Goal: Information Seeking & Learning: Learn about a topic

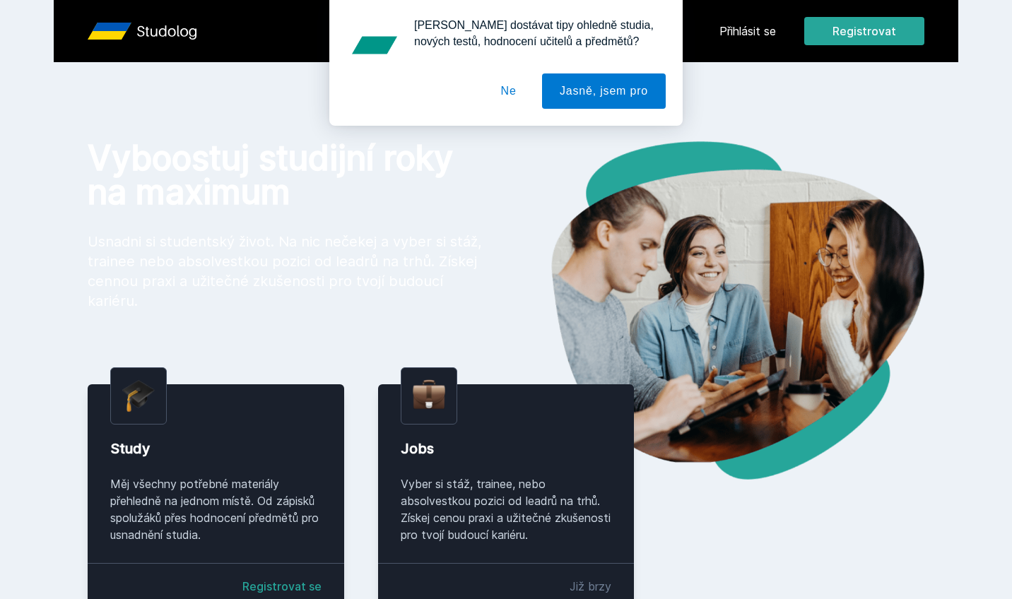
click at [751, 28] on div "Chceš dostávat tipy ohledně studia, nových testů, hodnocení učitelů a předmětů?…" at bounding box center [506, 63] width 1012 height 126
click at [512, 88] on button "Ne" at bounding box center [508, 90] width 51 height 35
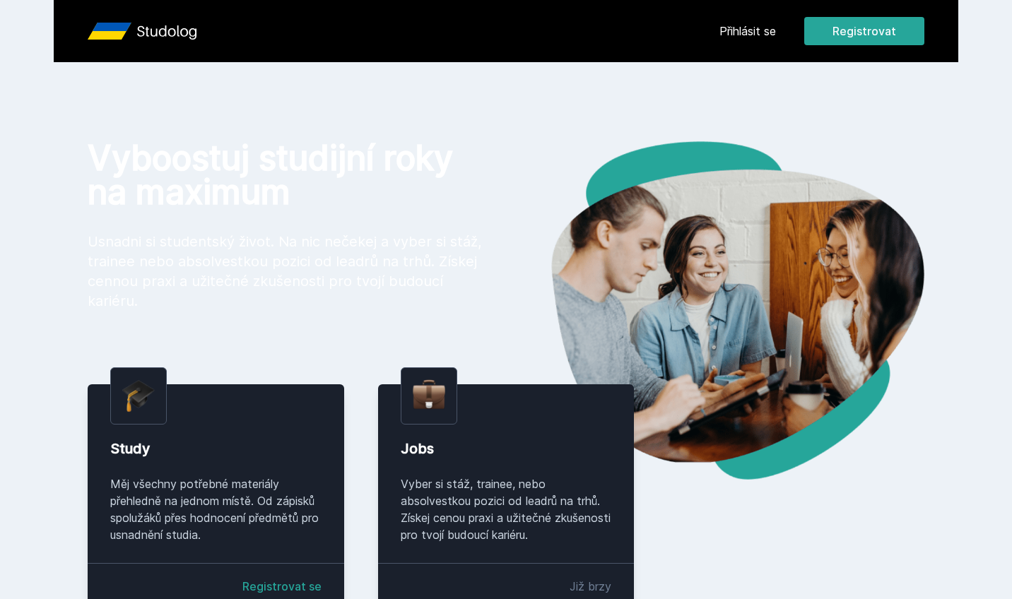
click at [748, 33] on link "Přihlásit se" at bounding box center [747, 31] width 57 height 17
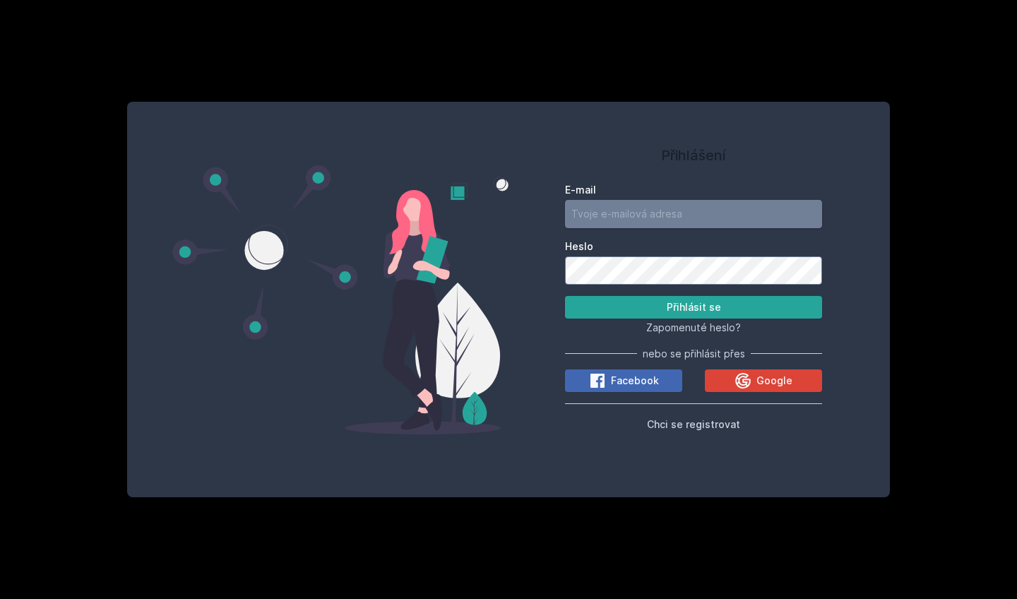
type input "kurs04@vse.cz"
click at [694, 307] on button "Přihlásit se" at bounding box center [693, 307] width 257 height 23
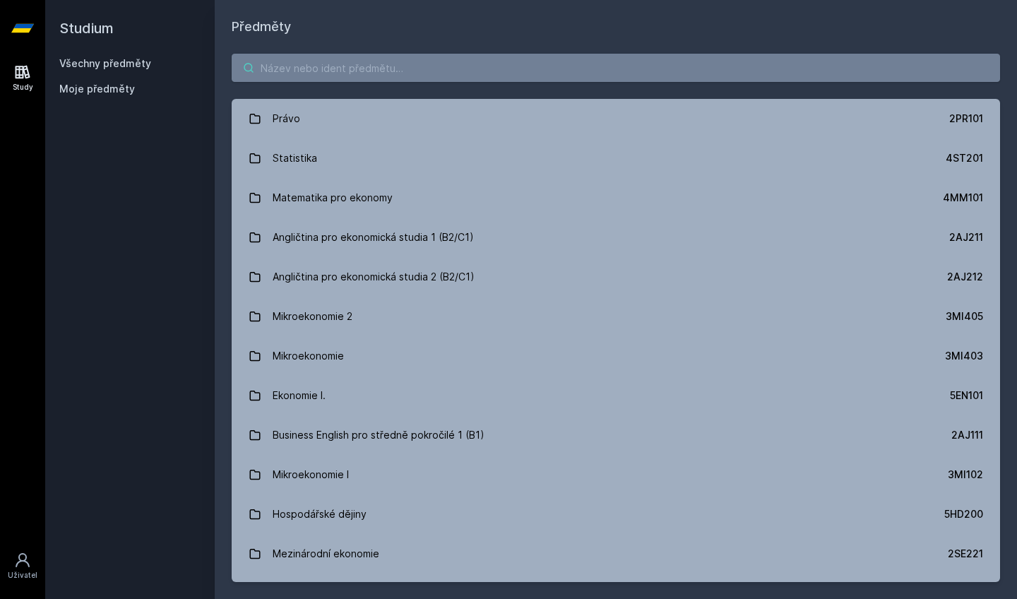
click at [636, 72] on input "search" at bounding box center [616, 68] width 769 height 28
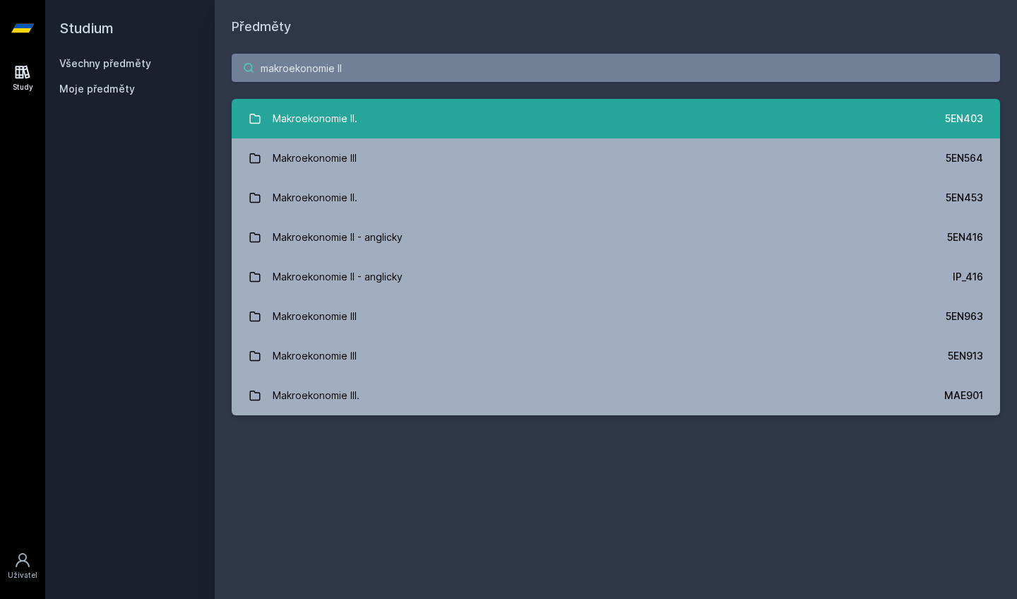
type input "makroekonomie II"
click at [605, 125] on link "Makroekonomie II. 5EN403" at bounding box center [616, 119] width 769 height 40
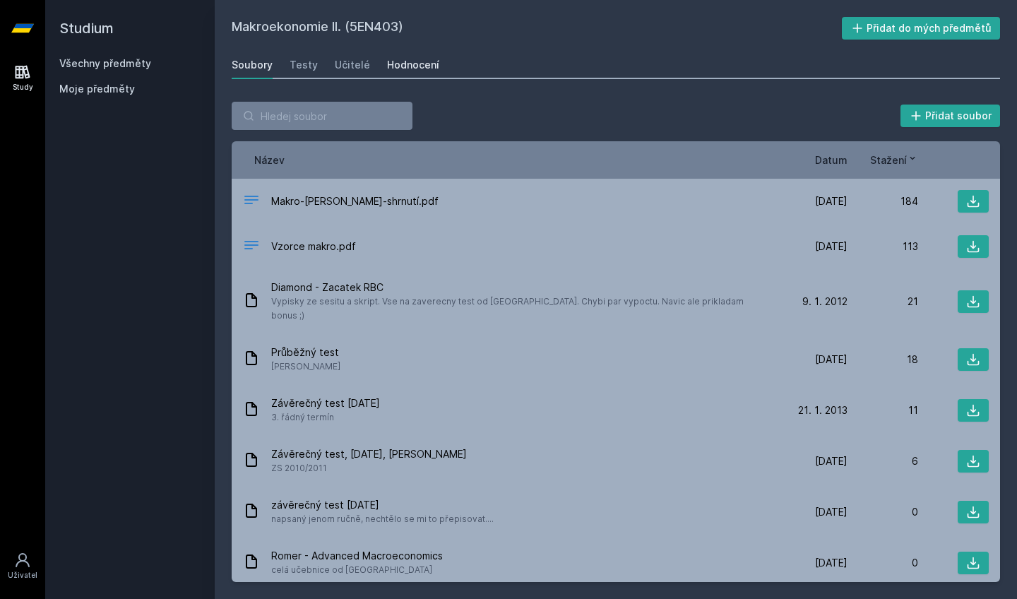
click at [410, 61] on div "Hodnocení" at bounding box center [413, 65] width 52 height 14
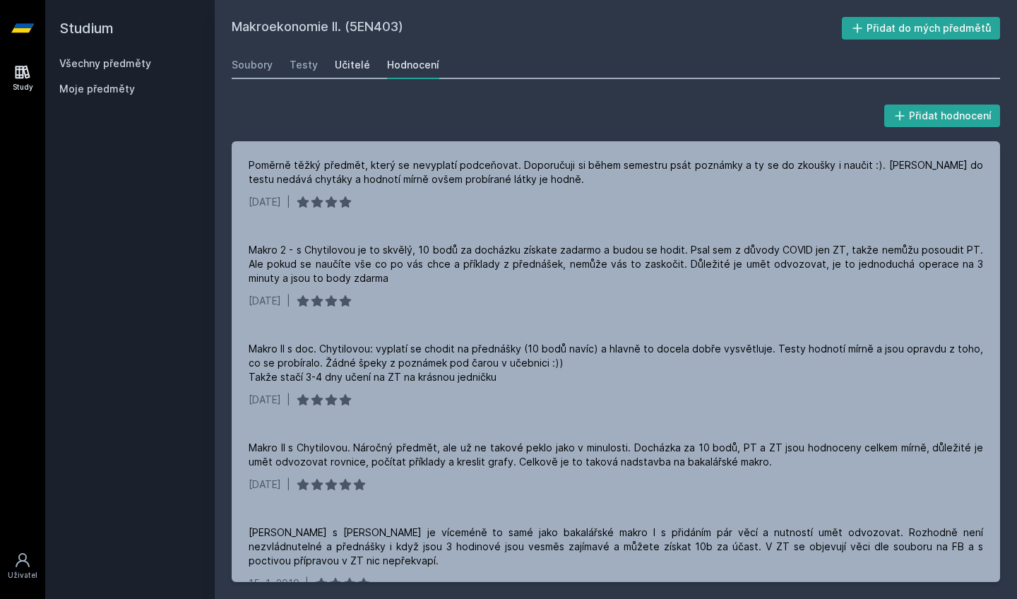
click at [337, 64] on div "Učitelé" at bounding box center [352, 65] width 35 height 14
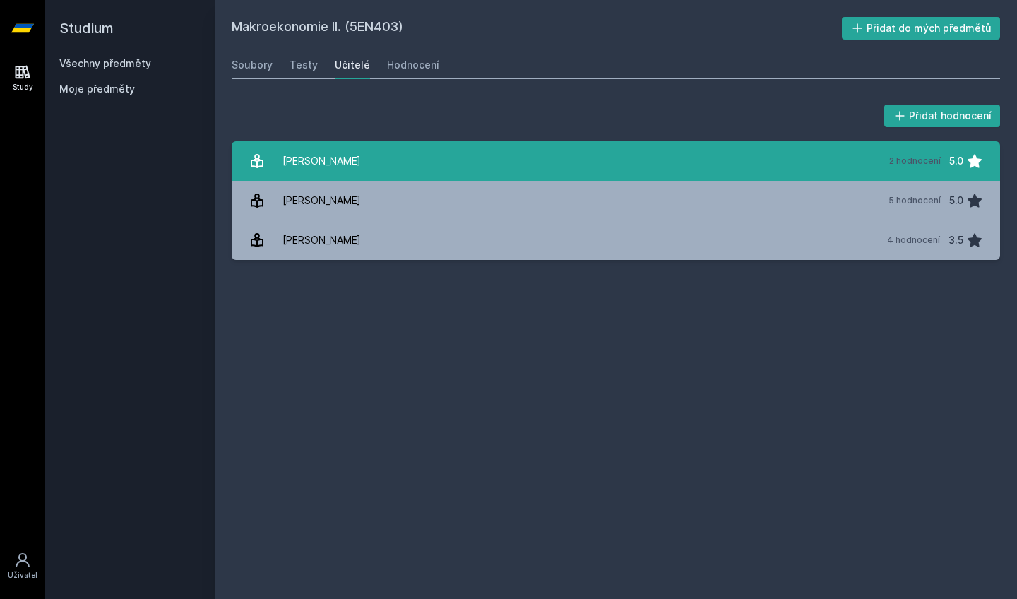
click at [309, 155] on div "Chytilová Helena" at bounding box center [322, 161] width 78 height 28
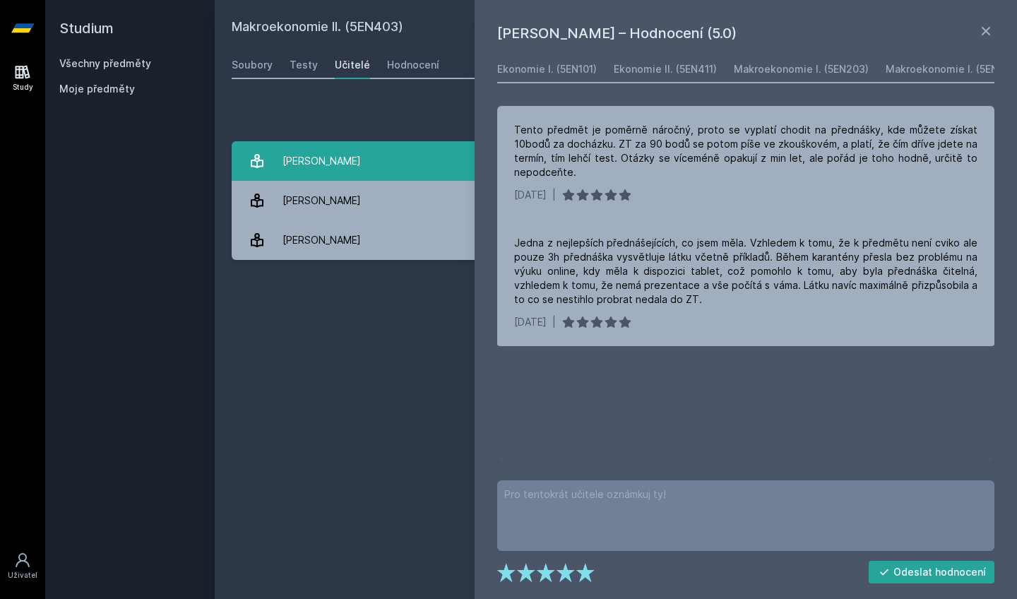
click at [309, 155] on div "Chytilová Helena" at bounding box center [322, 161] width 78 height 28
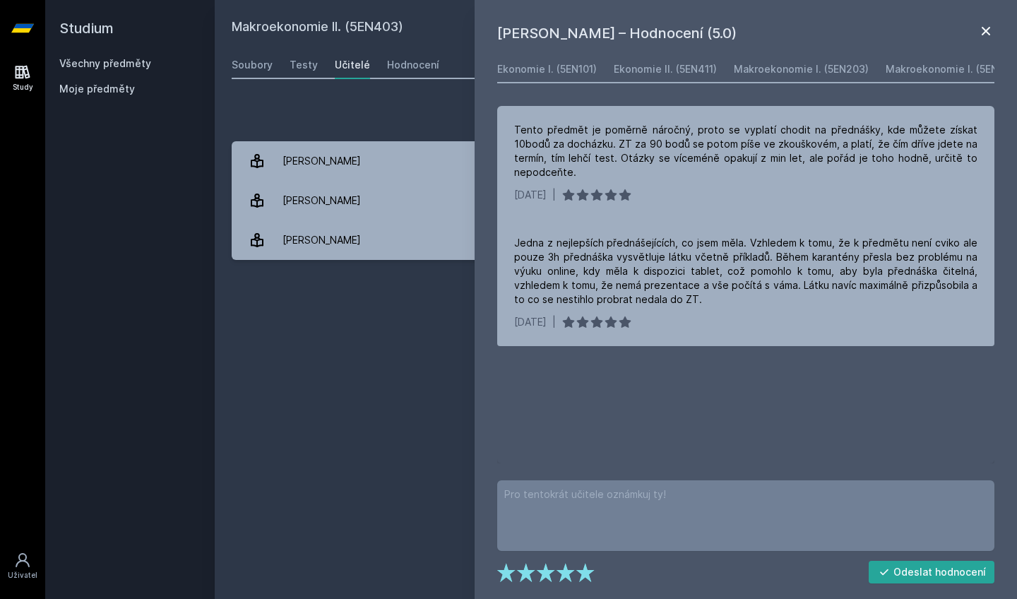
click at [988, 34] on icon at bounding box center [986, 31] width 17 height 17
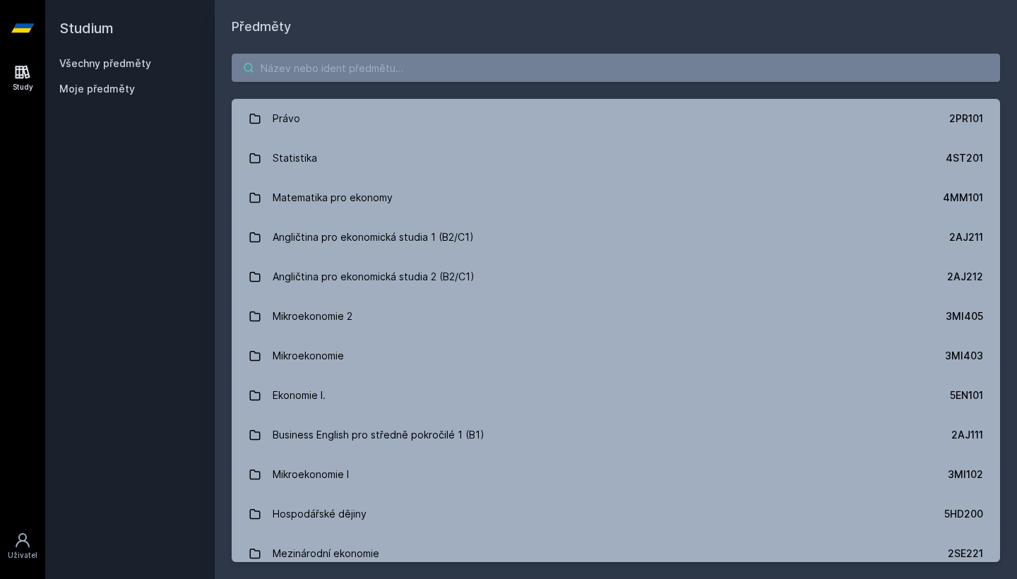
click at [760, 73] on input "search" at bounding box center [616, 68] width 769 height 28
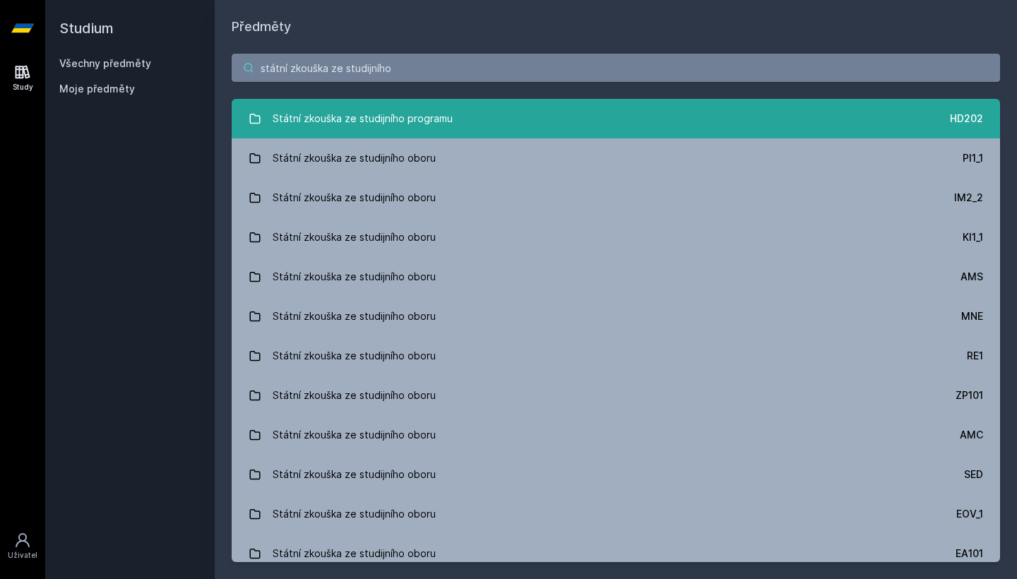
type input "státní zkouška ze studijního p"
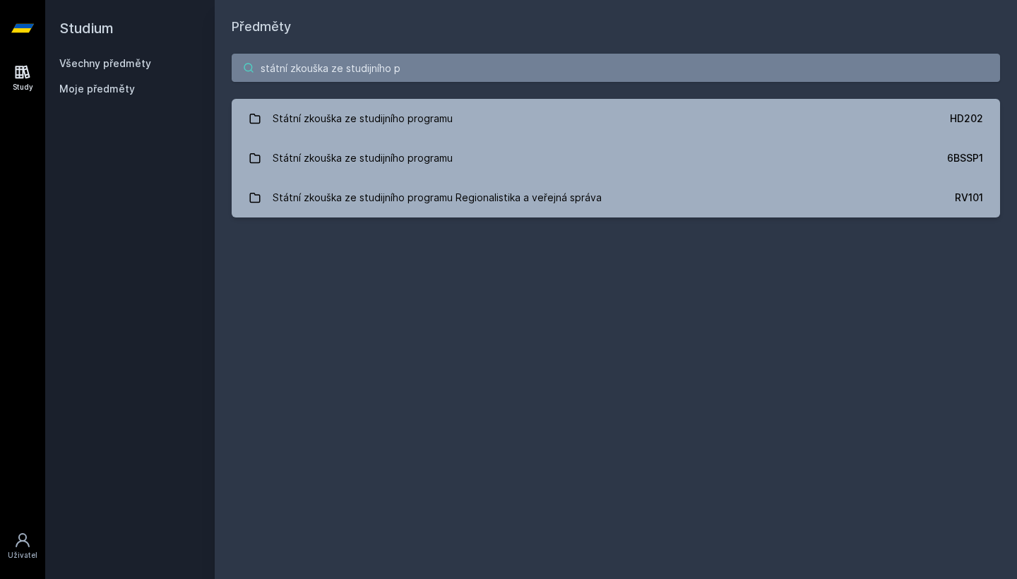
drag, startPoint x: 431, startPoint y: 61, endPoint x: 211, endPoint y: 52, distance: 220.6
click at [211, 52] on div "Studium Všechny předměty Moje předměty Předměty státní zkouška ze studijního p …" at bounding box center [531, 289] width 972 height 579
click at [989, 69] on input "státní zkouška ze studijního p" at bounding box center [616, 68] width 769 height 28
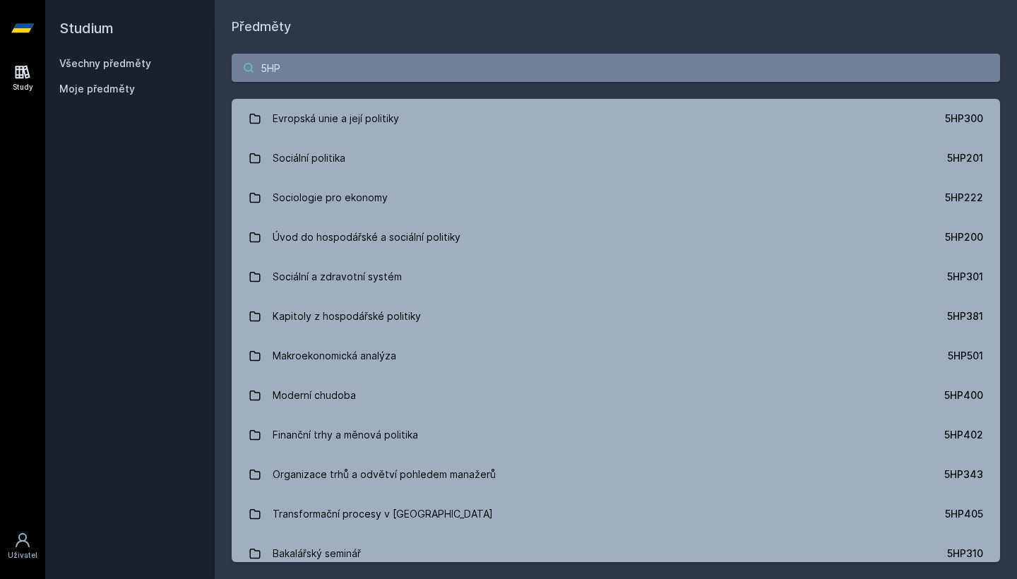
type input "5HPN"
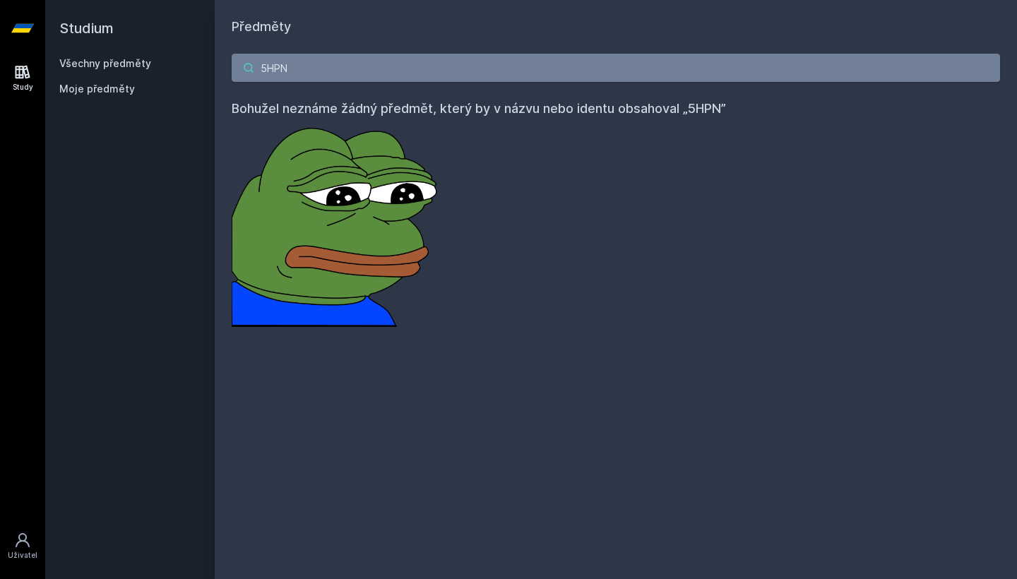
click at [987, 70] on input "5HPN" at bounding box center [616, 68] width 769 height 28
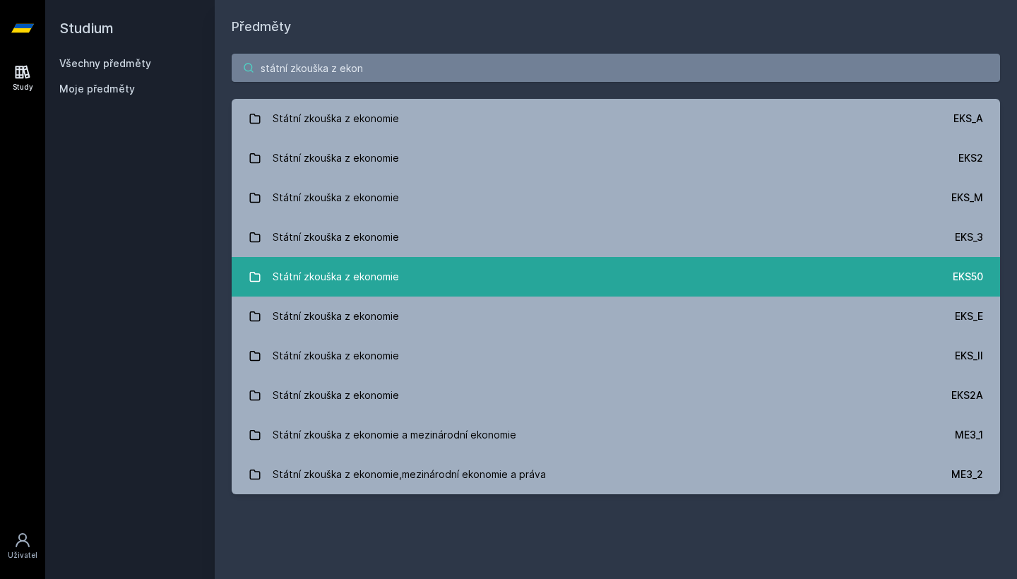
type input "státní zkouška z ekon"
click at [816, 274] on link "Státní zkouška z ekonomie EKS50" at bounding box center [616, 277] width 769 height 40
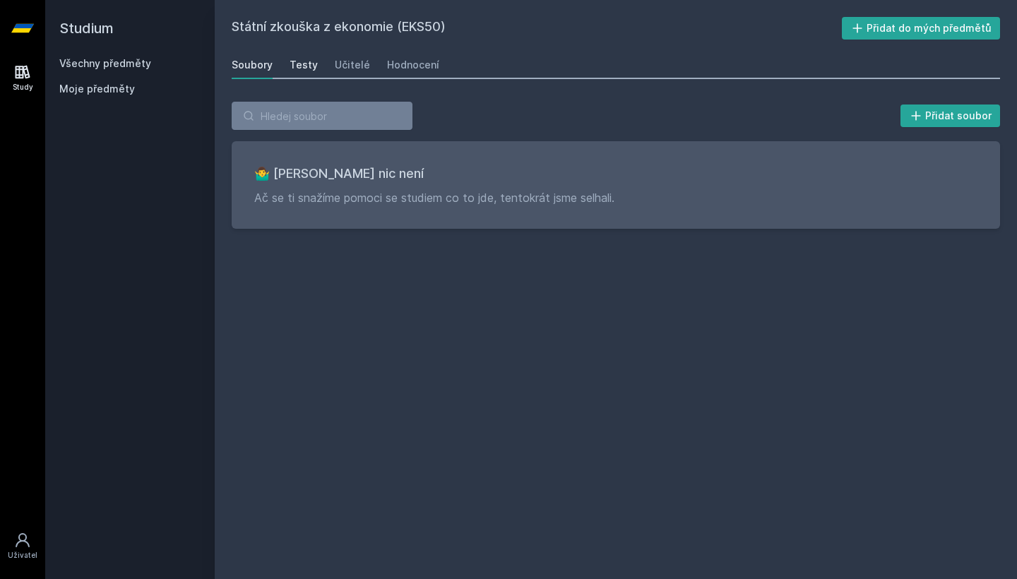
click at [307, 67] on div "Testy" at bounding box center [304, 65] width 28 height 14
click at [355, 71] on div "Učitelé" at bounding box center [352, 65] width 35 height 14
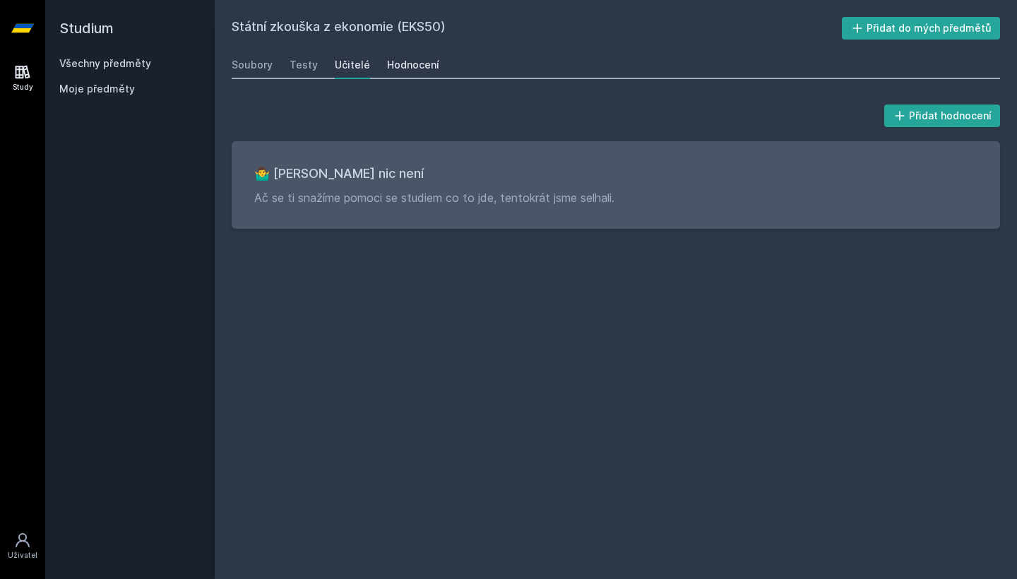
click at [390, 70] on div "Hodnocení" at bounding box center [413, 65] width 52 height 14
